Goal: Task Accomplishment & Management: Manage account settings

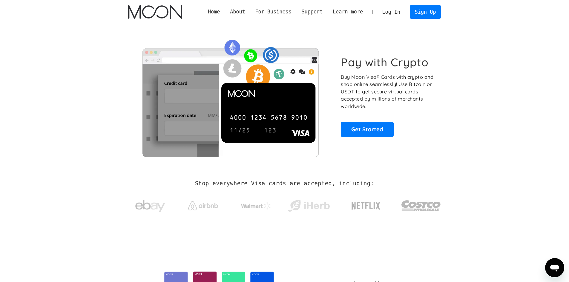
click at [460, 72] on section "Pay with Crypto Buy Moon Visa® Cards with crypto and shop online seamlessly! Us…" at bounding box center [284, 96] width 569 height 145
click at [394, 12] on link "Log In" at bounding box center [392, 11] width 28 height 13
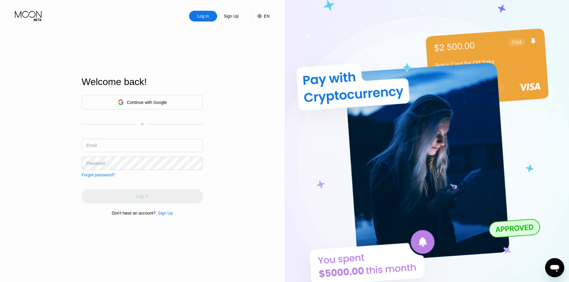
click at [117, 149] on input "text" at bounding box center [142, 145] width 121 height 13
paste input "[EMAIL_ADDRESS][DOMAIN_NAME]"
type input "[EMAIL_ADDRESS][DOMAIN_NAME]"
click at [115, 171] on div "Continue with Google or Email [EMAIL_ADDRESS][DOMAIN_NAME] Password Forgot pass…" at bounding box center [142, 136] width 121 height 83
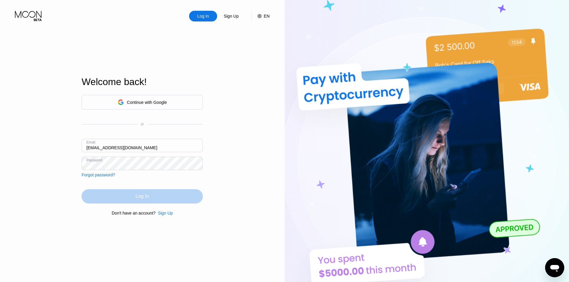
click at [144, 203] on div "Log In" at bounding box center [142, 197] width 121 height 14
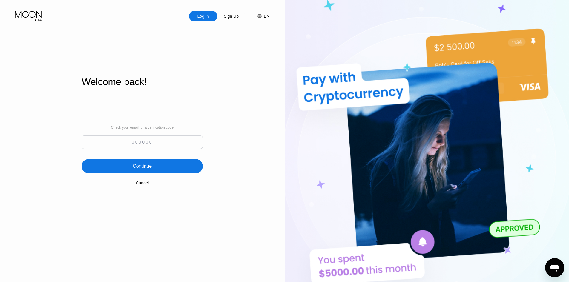
click at [149, 144] on input at bounding box center [142, 142] width 121 height 13
paste input "369315"
type input "369315"
click at [156, 167] on div "Continue" at bounding box center [142, 166] width 121 height 14
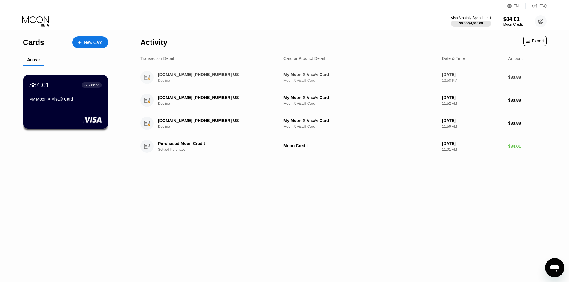
click at [316, 87] on div "[DOMAIN_NAME] [PHONE_NUMBER] US Decline My Moon X Visa® Card Moon X Visa® Card …" at bounding box center [343, 77] width 407 height 23
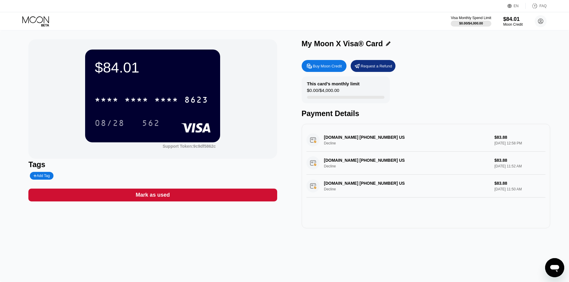
click at [324, 148] on div "[DOMAIN_NAME] [PHONE_NUMBER] US Decline $83.88 [DATE] 12:58 PM" at bounding box center [426, 140] width 239 height 23
click at [313, 145] on div "[DOMAIN_NAME] [PHONE_NUMBER] US Decline $83.88 [DATE] 12:58 PM" at bounding box center [426, 140] width 239 height 23
click at [373, 67] on div "Request a Refund" at bounding box center [376, 66] width 31 height 5
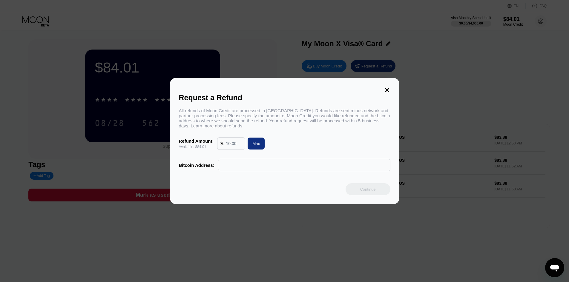
click at [235, 148] on input "text" at bounding box center [234, 144] width 16 height 12
click at [238, 171] on input "text" at bounding box center [305, 165] width 166 height 12
click at [261, 148] on div "Max" at bounding box center [256, 144] width 17 height 12
type input "84.01"
click at [245, 169] on input "text" at bounding box center [305, 165] width 166 height 12
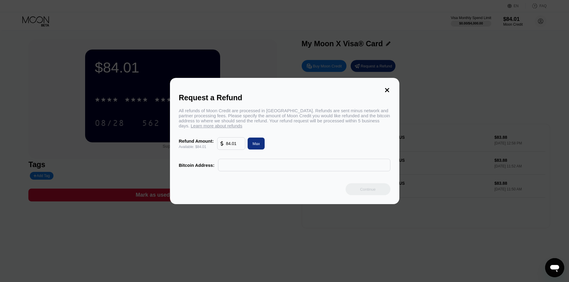
paste input "15RG9DsLMYTyGrYVUEPTVDnKd5snDy9Wiq"
type input "15RG9DsLMYTyGrYVUEPTVDnKd5snDy9Wiq"
click at [365, 192] on div "Continue" at bounding box center [368, 189] width 16 height 5
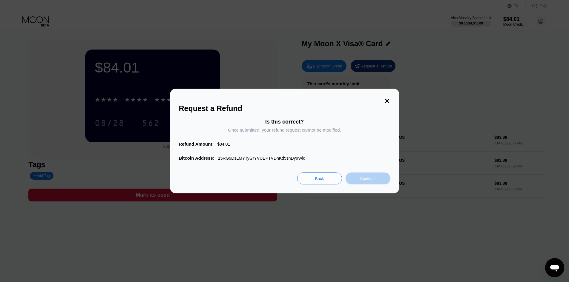
click at [368, 181] on div "Continue" at bounding box center [368, 178] width 16 height 5
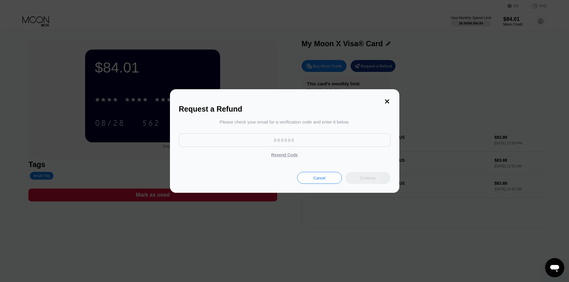
click at [276, 142] on input at bounding box center [285, 140] width 212 height 13
paste input "423678"
type input "423678"
click at [365, 179] on div "Continue" at bounding box center [368, 178] width 16 height 5
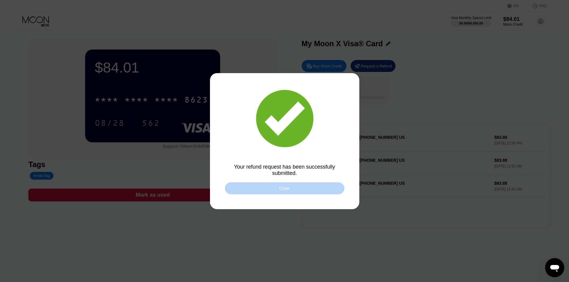
click at [301, 191] on div "Close" at bounding box center [285, 189] width 120 height 12
